Goal: Task Accomplishment & Management: Complete application form

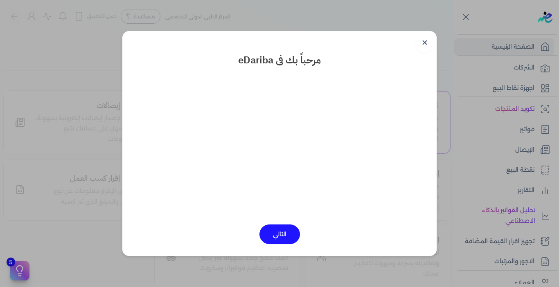
click at [277, 236] on button "التالي" at bounding box center [280, 235] width 41 height 20
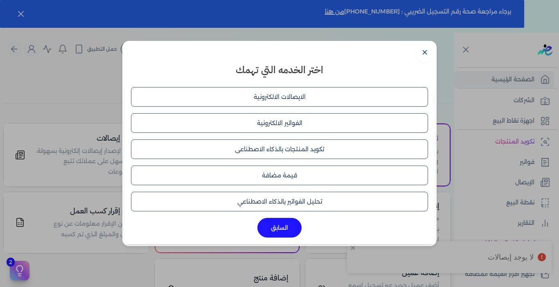
click at [280, 102] on button "الايصالات الالكترونية" at bounding box center [279, 97] width 297 height 20
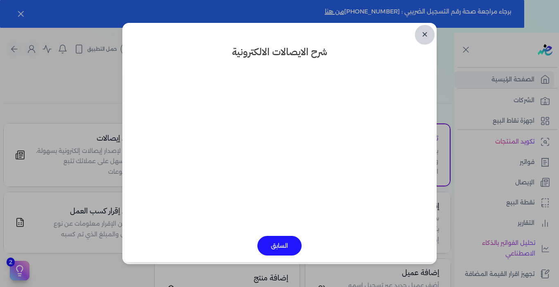
click at [426, 37] on link "✕" at bounding box center [425, 35] width 20 height 20
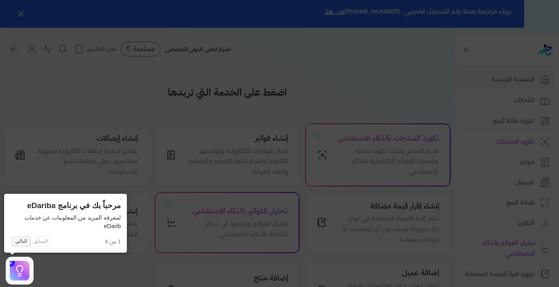
click at [20, 244] on button "التالي" at bounding box center [21, 242] width 18 height 10
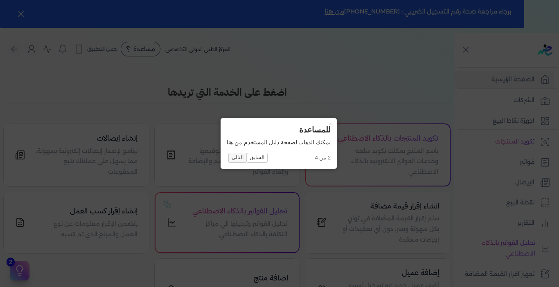
click at [240, 154] on button "التالي" at bounding box center [237, 158] width 18 height 10
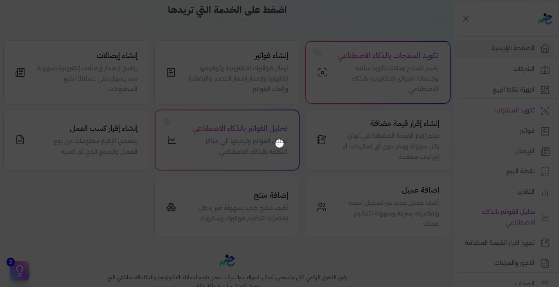
scroll to position [33, 0]
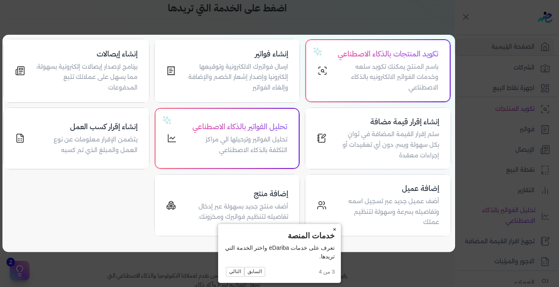
click at [332, 230] on button "×" at bounding box center [334, 229] width 13 height 11
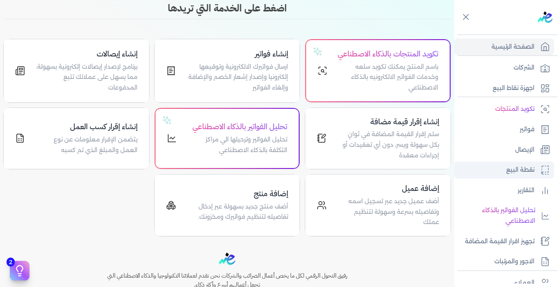
click at [499, 173] on link "نقطة البيع" at bounding box center [504, 170] width 100 height 17
select select "EGP"
select select "EGS"
select select "B"
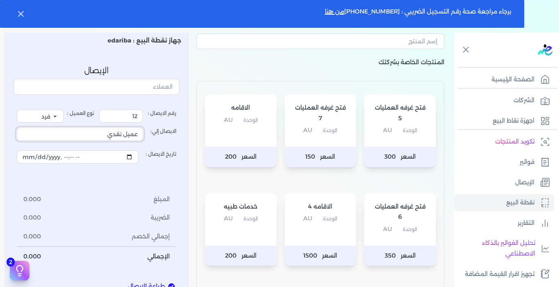
click at [101, 136] on input "عميل نقدي" at bounding box center [80, 134] width 127 height 13
type input "ع"
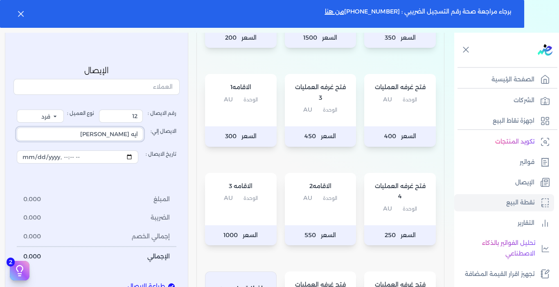
scroll to position [269, 0]
type input "ايه [PERSON_NAME]"
click at [402, 113] on div "فتح غرفه العمليات الوحدة AU" at bounding box center [400, 101] width 72 height 52
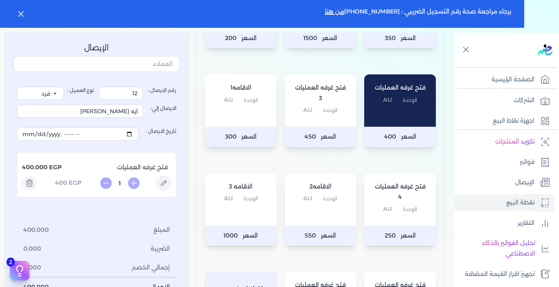
click at [220, 205] on div "الاقامه 3 الوحدة AU" at bounding box center [241, 200] width 72 height 52
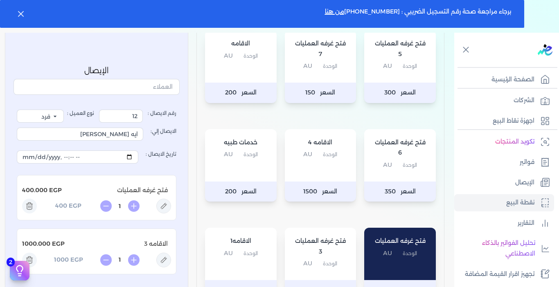
scroll to position [115, 0]
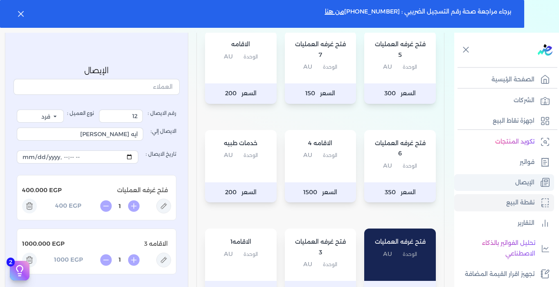
click at [531, 185] on p "الإيصال" at bounding box center [524, 183] width 19 height 11
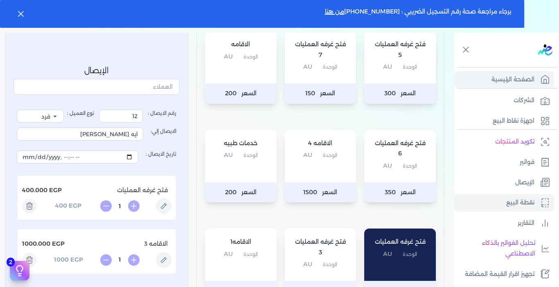
click at [505, 79] on p "الصفحة الرئيسية" at bounding box center [513, 80] width 43 height 11
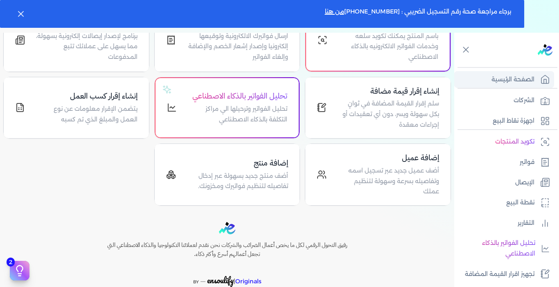
scroll to position [128, 0]
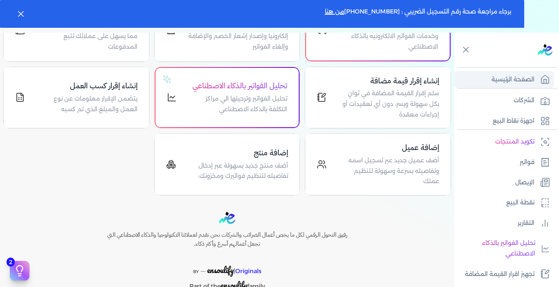
click at [505, 79] on p "الصفحة الرئيسية" at bounding box center [513, 80] width 43 height 11
click at [362, 165] on p "أضف عميل جديد عبر تسجيل اسمه وتفاصيله بسرعة وسهولة لتنظيم عملك" at bounding box center [388, 172] width 103 height 32
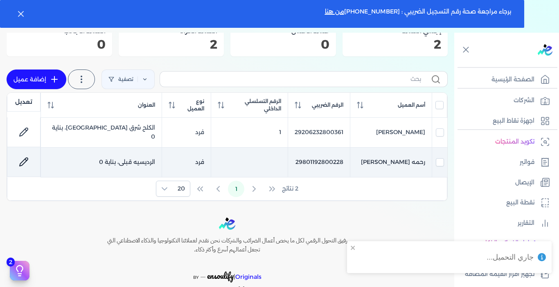
scroll to position [89, 0]
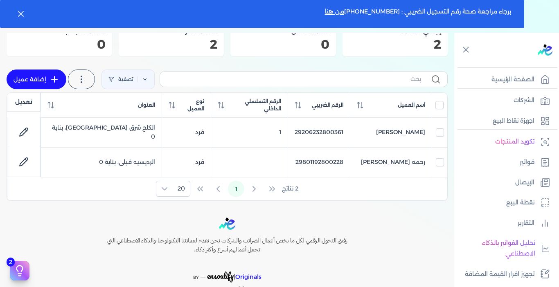
click at [50, 76] on link "إضافة عميل" at bounding box center [37, 80] width 60 height 20
select select "B"
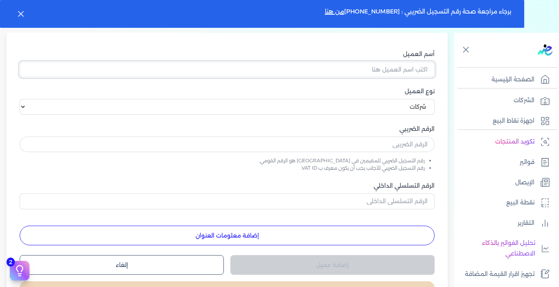
click at [334, 64] on input "أسم العميل" at bounding box center [227, 70] width 415 height 16
type input "ايه [PERSON_NAME]"
click at [26, 105] on select "اختر نوع العميل شركات أفراد أجنبي" at bounding box center [227, 107] width 415 height 16
select select "P"
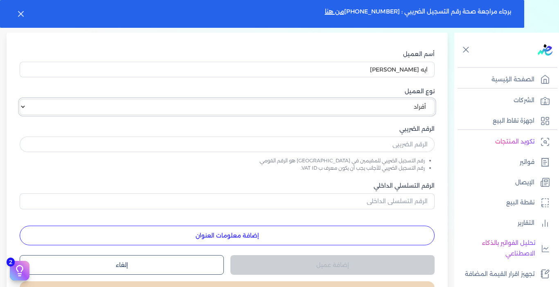
click at [23, 99] on select "اختر نوع العميل شركات أفراد أجنبي" at bounding box center [227, 107] width 415 height 16
click at [398, 143] on input "text" at bounding box center [227, 145] width 415 height 16
type input "30002132800887"
click at [257, 233] on button "إضافة معلومات العنوان" at bounding box center [227, 236] width 415 height 20
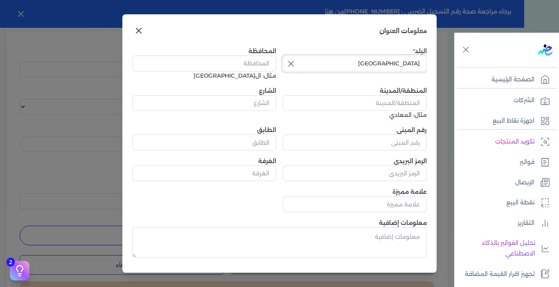
click at [313, 64] on input "[GEOGRAPHIC_DATA]" at bounding box center [355, 64] width 144 height 16
click at [247, 67] on input "المحافظة" at bounding box center [204, 64] width 144 height 16
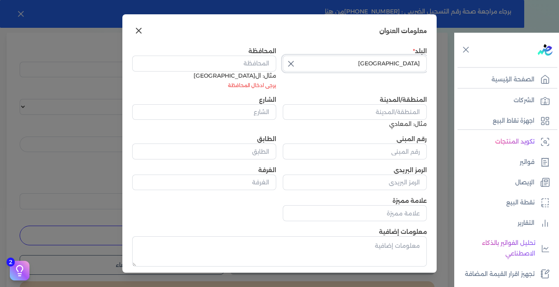
click at [359, 64] on input "[GEOGRAPHIC_DATA]" at bounding box center [355, 64] width 144 height 16
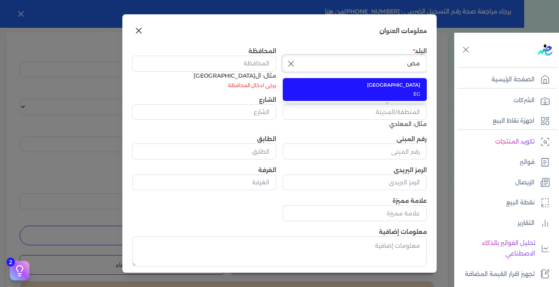
type input "م"
type input "[GEOGRAPHIC_DATA]"
click at [332, 92] on span "EG" at bounding box center [359, 93] width 121 height 7
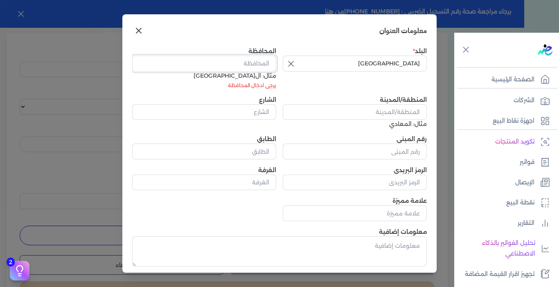
click at [255, 59] on input "المحافظة" at bounding box center [204, 64] width 144 height 16
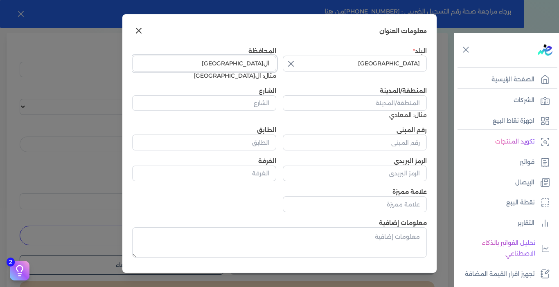
type input "ال[GEOGRAPHIC_DATA]"
click at [350, 102] on input "المنطقة/المدينة" at bounding box center [355, 103] width 144 height 16
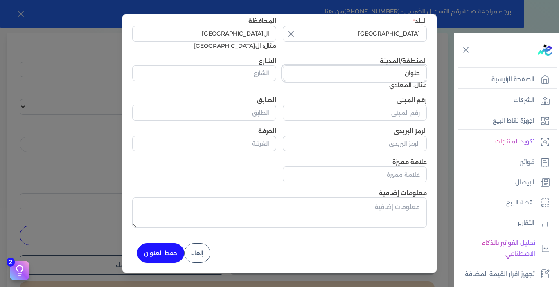
type input "حلوان"
click at [177, 254] on button "حفظ العنوان" at bounding box center [160, 254] width 47 height 20
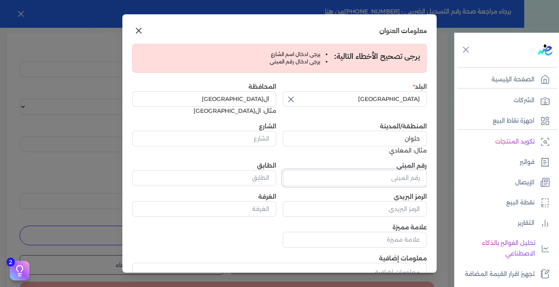
click at [345, 178] on input "رقم المبنى" at bounding box center [355, 178] width 144 height 16
type input "0"
click at [249, 136] on input "الشارع" at bounding box center [204, 139] width 144 height 16
type input "ح"
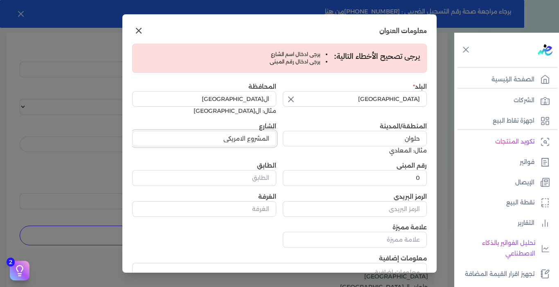
scroll to position [66, 0]
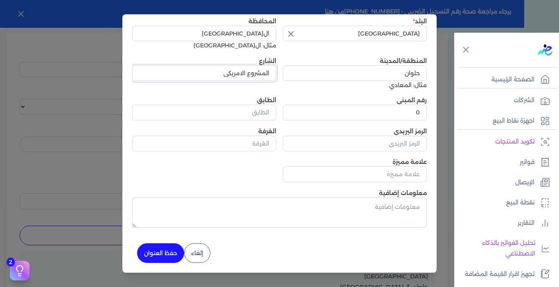
type input "المشروع الامريكي"
click at [169, 250] on button "حفظ العنوان" at bounding box center [160, 254] width 47 height 20
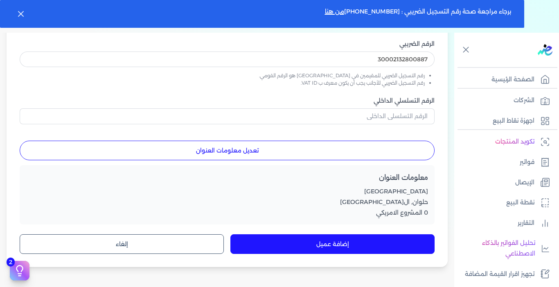
scroll to position [175, 0]
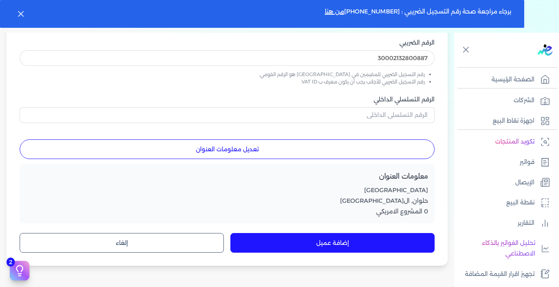
click at [310, 241] on button "إضافة عميل" at bounding box center [332, 243] width 204 height 20
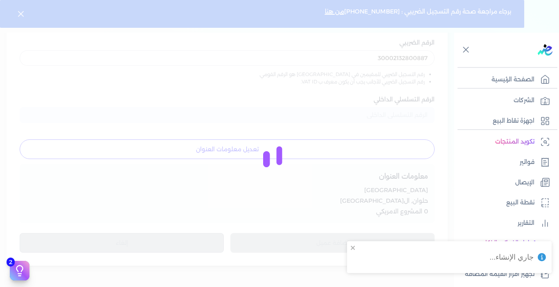
select select "B"
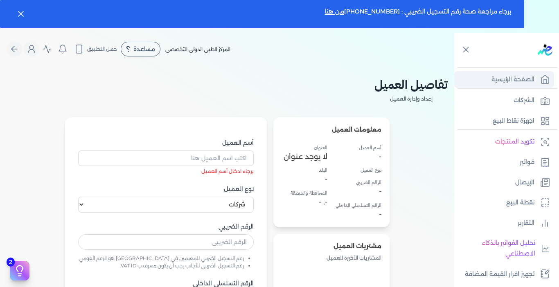
click at [530, 80] on p "الصفحة الرئيسية" at bounding box center [513, 80] width 43 height 11
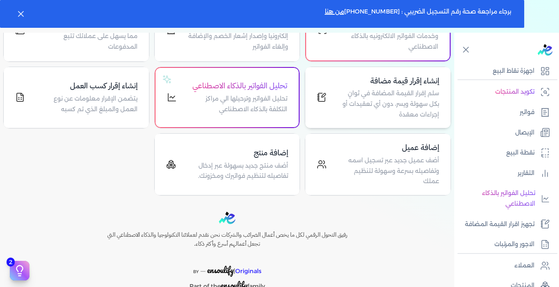
scroll to position [132, 0]
click at [386, 154] on h4 "إضافة عميل" at bounding box center [388, 148] width 103 height 12
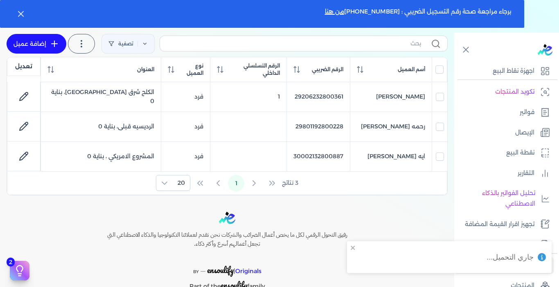
scroll to position [112, 0]
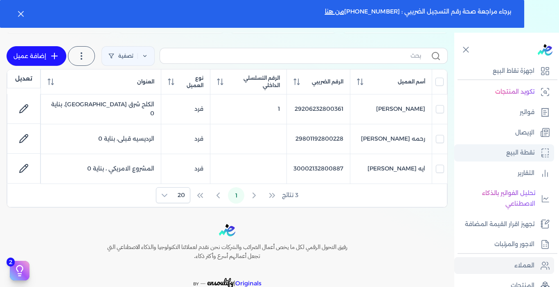
click at [512, 150] on p "نقطة البيع" at bounding box center [520, 153] width 28 height 11
select select "EGP"
select select "EGS"
select select "B"
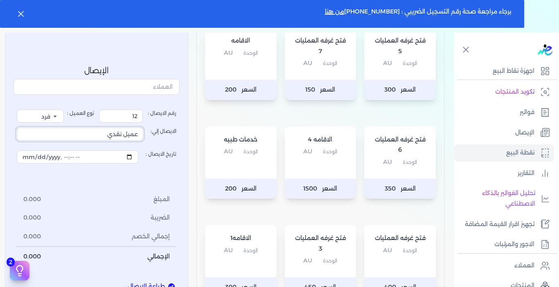
click at [104, 136] on input "عميل نقدي" at bounding box center [80, 134] width 127 height 13
click at [116, 87] on input "text" at bounding box center [97, 87] width 166 height 16
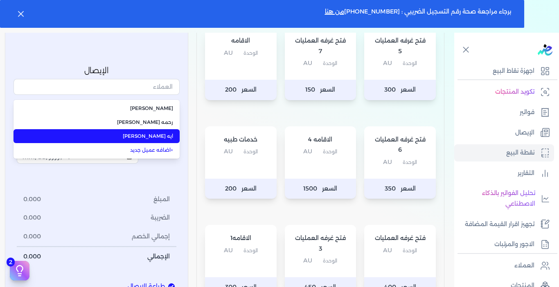
click at [120, 136] on span "ايه [PERSON_NAME]" at bounding box center [101, 136] width 143 height 7
type input "ايه [PERSON_NAME]"
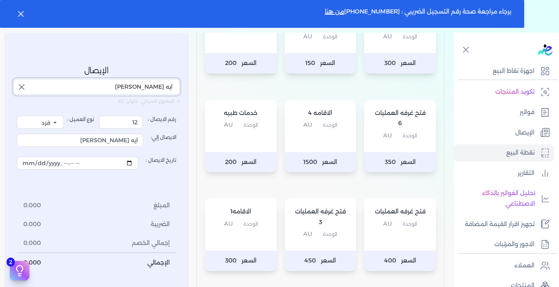
scroll to position [146, 0]
click at [393, 251] on p "السعر 400" at bounding box center [400, 261] width 72 height 20
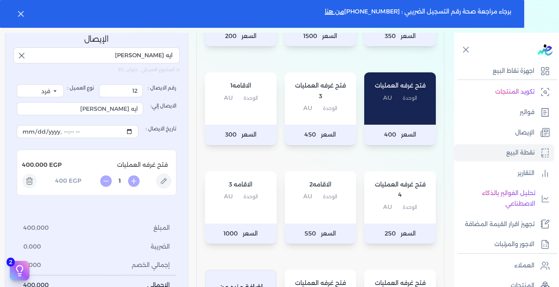
scroll to position [276, 0]
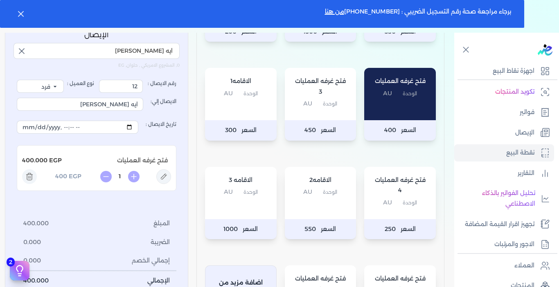
click at [247, 214] on div "الاقامه 3 الوحدة AU" at bounding box center [241, 193] width 72 height 52
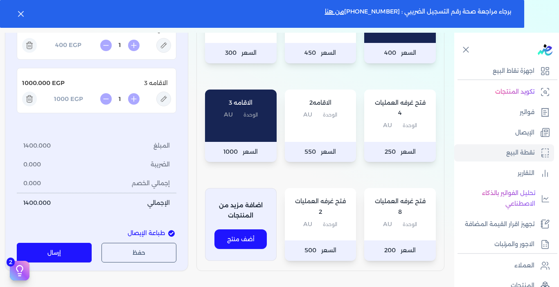
click at [249, 197] on div "اضافة مزيد من المنتجات أضف منتج" at bounding box center [241, 224] width 72 height 73
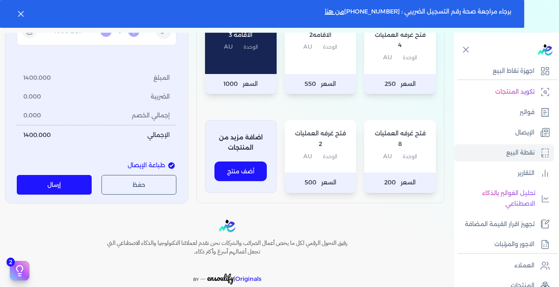
scroll to position [422, 0]
click at [56, 188] on button "إرسال" at bounding box center [54, 185] width 75 height 20
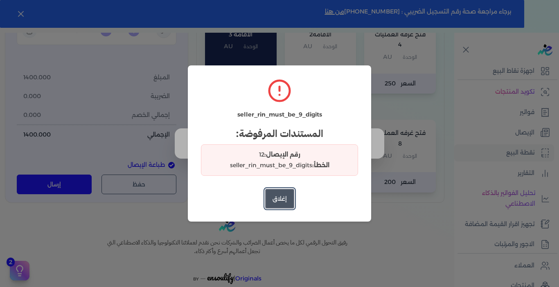
click at [285, 194] on button "إغلاق" at bounding box center [279, 199] width 29 height 20
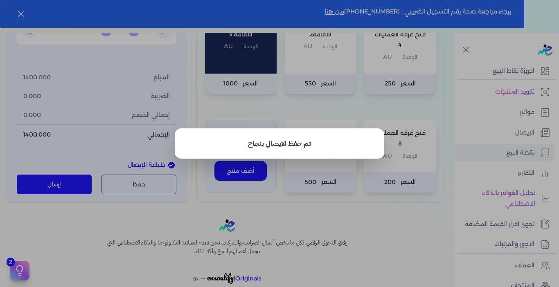
click at [323, 170] on button "close" at bounding box center [279, 143] width 559 height 287
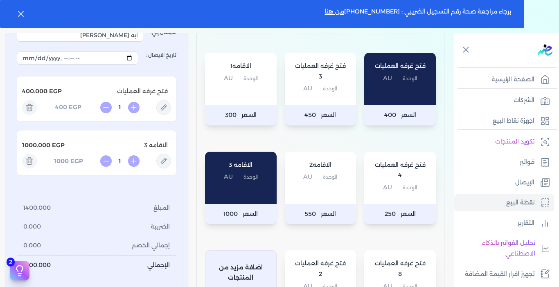
scroll to position [285, 0]
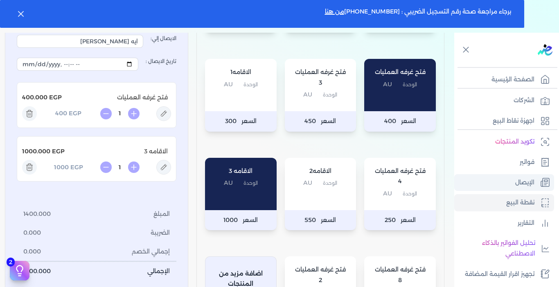
click at [517, 185] on p "الإيصال" at bounding box center [524, 183] width 19 height 11
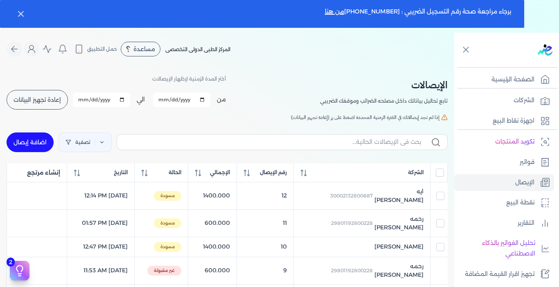
click at [49, 96] on button "إعادة تجهيز البيانات" at bounding box center [37, 100] width 61 height 20
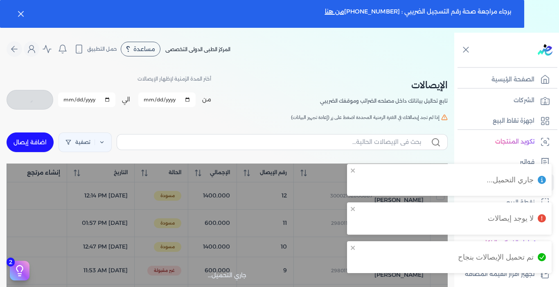
checkbox input "false"
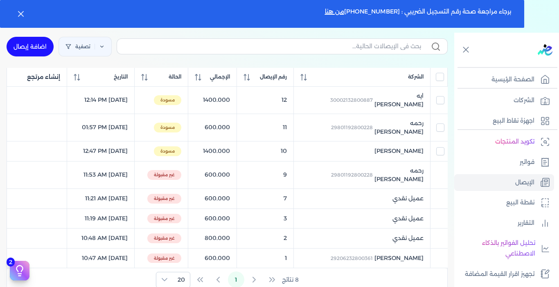
scroll to position [97, 0]
